Goal: Information Seeking & Learning: Learn about a topic

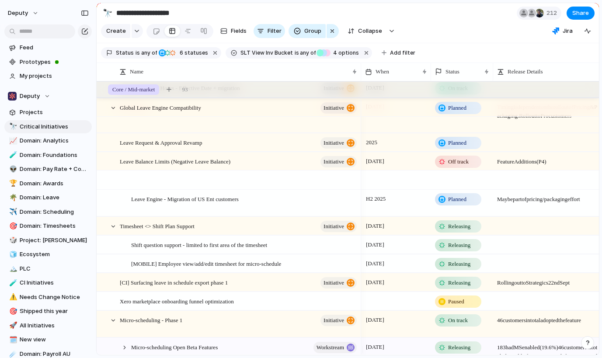
scroll to position [152, 0]
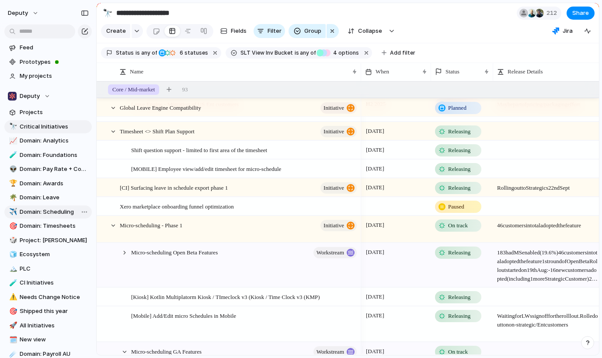
click at [54, 209] on span "Domain: Scheduling" at bounding box center [54, 212] width 69 height 9
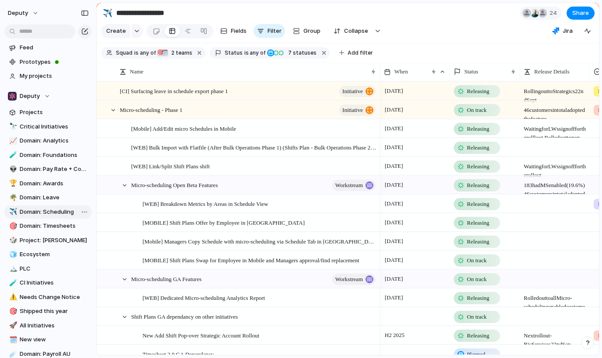
type input "**********"
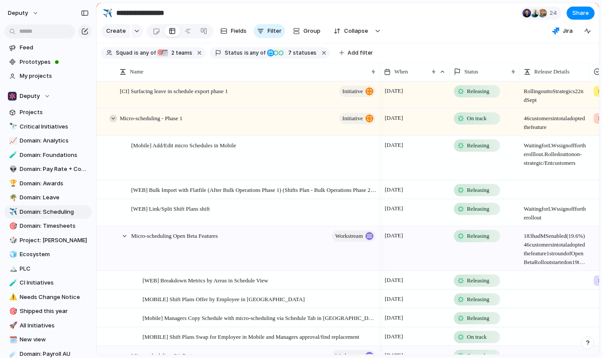
click at [113, 122] on div at bounding box center [113, 119] width 8 height 8
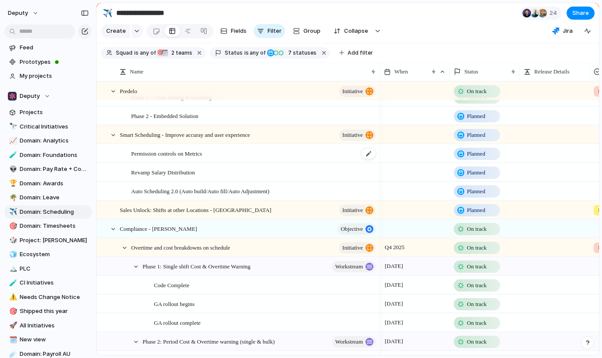
click at [192, 158] on span "Permission controls on Metrics" at bounding box center [166, 153] width 71 height 10
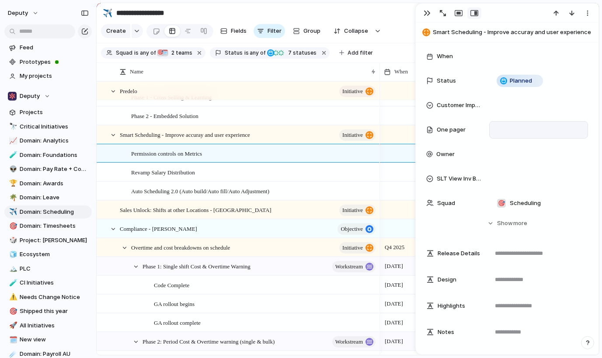
click at [504, 130] on div at bounding box center [539, 129] width 93 height 11
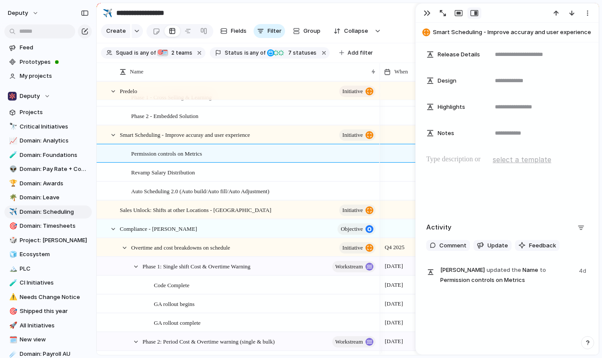
click at [467, 162] on p at bounding box center [507, 159] width 162 height 10
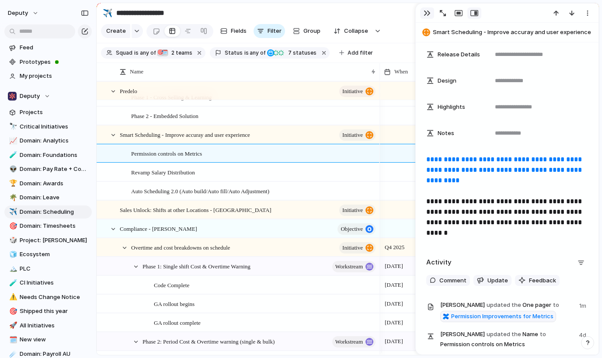
click at [425, 13] on div "button" at bounding box center [427, 13] width 7 height 7
